Goal: Information Seeking & Learning: Learn about a topic

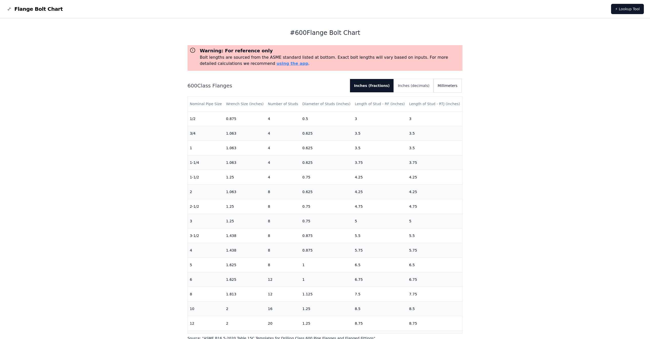
click at [451, 84] on button "Millimeters" at bounding box center [447, 85] width 28 height 13
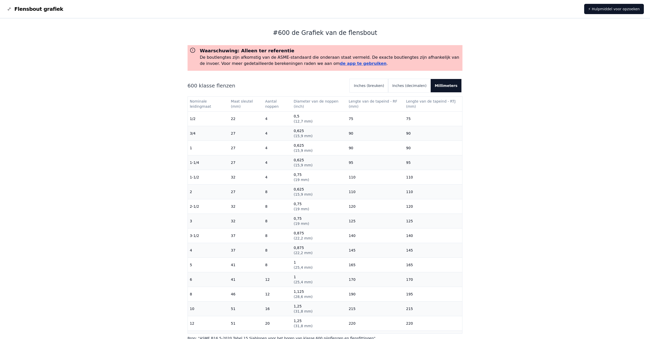
click at [340, 64] on link "de app te gebruiken" at bounding box center [363, 63] width 47 height 5
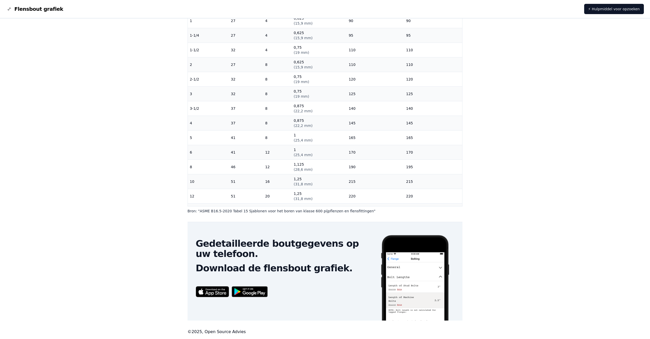
click at [249, 290] on img at bounding box center [249, 291] width 41 height 16
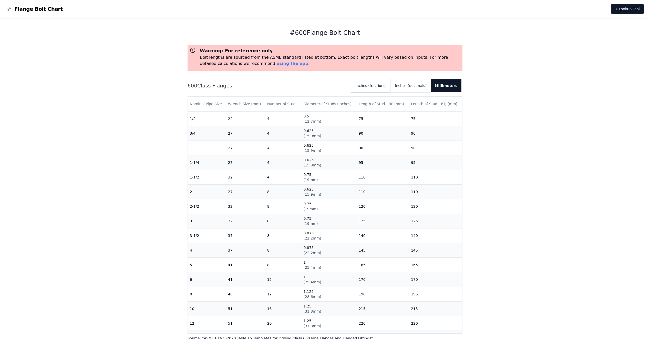
click at [385, 87] on button "Inches (fractions)" at bounding box center [370, 85] width 39 height 13
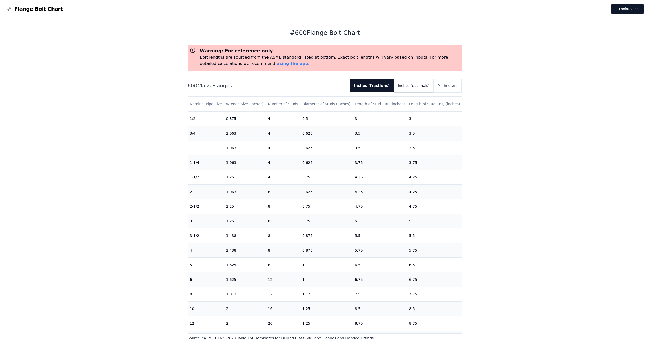
click at [423, 83] on button "Inches (decimals)" at bounding box center [414, 85] width 40 height 13
click at [449, 84] on button "Millimeters" at bounding box center [447, 85] width 28 height 13
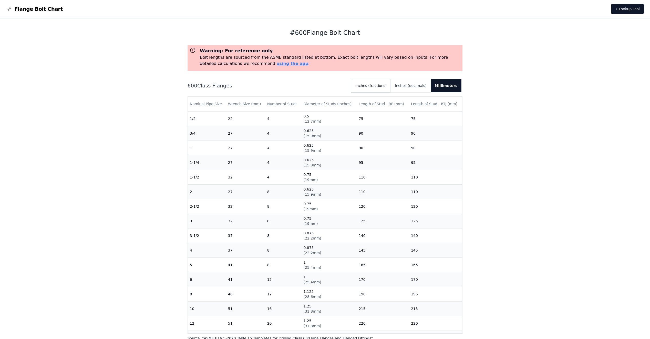
click at [381, 86] on button "Inches (fractions)" at bounding box center [370, 85] width 39 height 13
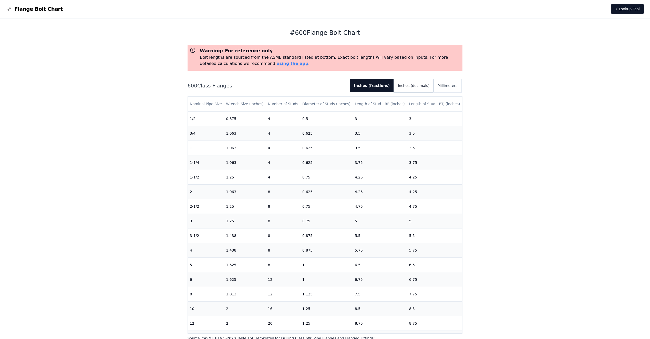
click at [419, 85] on button "Inches (decimals)" at bounding box center [414, 85] width 40 height 13
click at [447, 85] on button "Millimeters" at bounding box center [447, 85] width 28 height 13
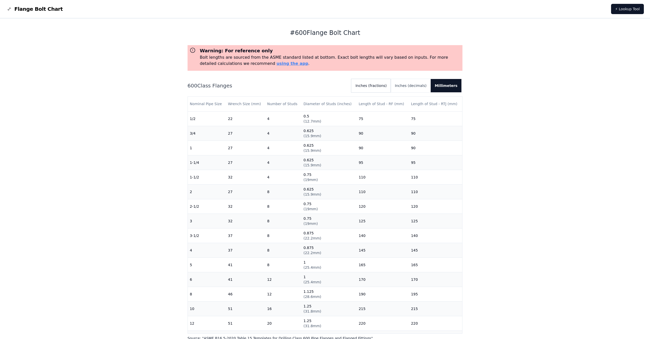
click at [383, 86] on button "Inches (fractions)" at bounding box center [370, 85] width 39 height 13
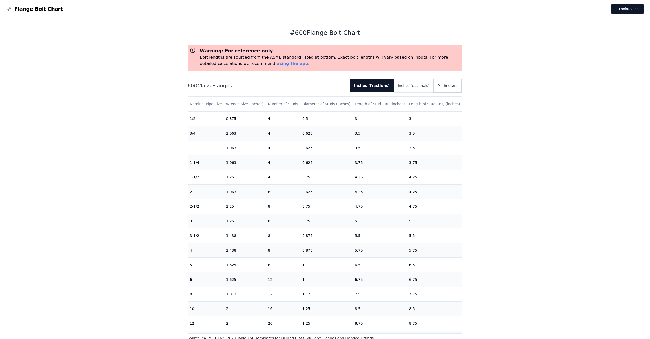
click at [446, 89] on button "Millimeters" at bounding box center [447, 85] width 28 height 13
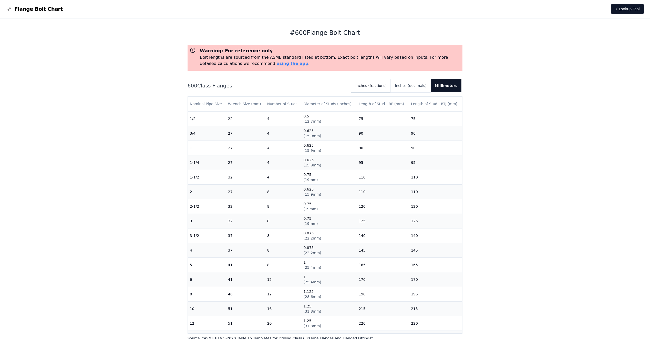
click at [375, 86] on button "Inches (fractions)" at bounding box center [370, 85] width 39 height 13
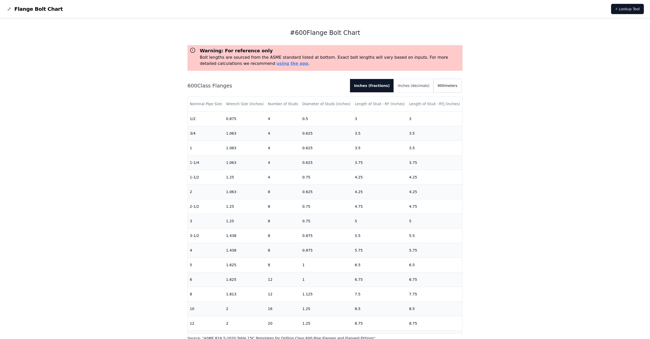
click at [456, 86] on button "Millimeters" at bounding box center [447, 85] width 28 height 13
